Goal: Information Seeking & Learning: Learn about a topic

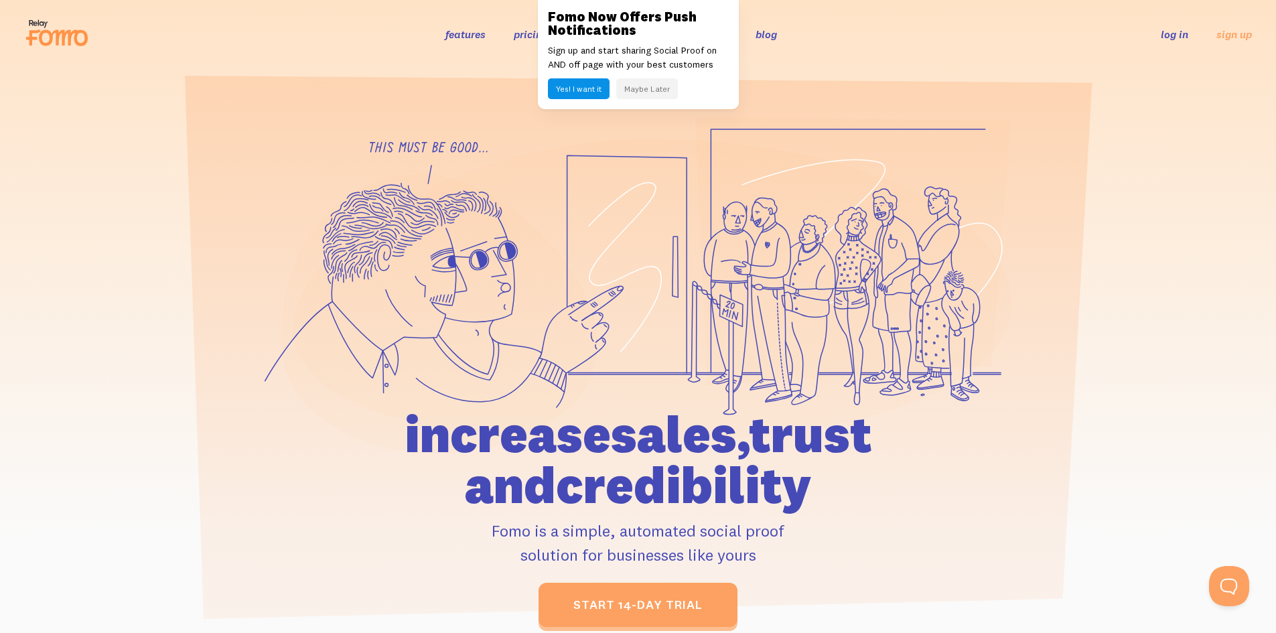
click at [476, 41] on link "features" at bounding box center [465, 33] width 40 height 13
